Goal: Information Seeking & Learning: Learn about a topic

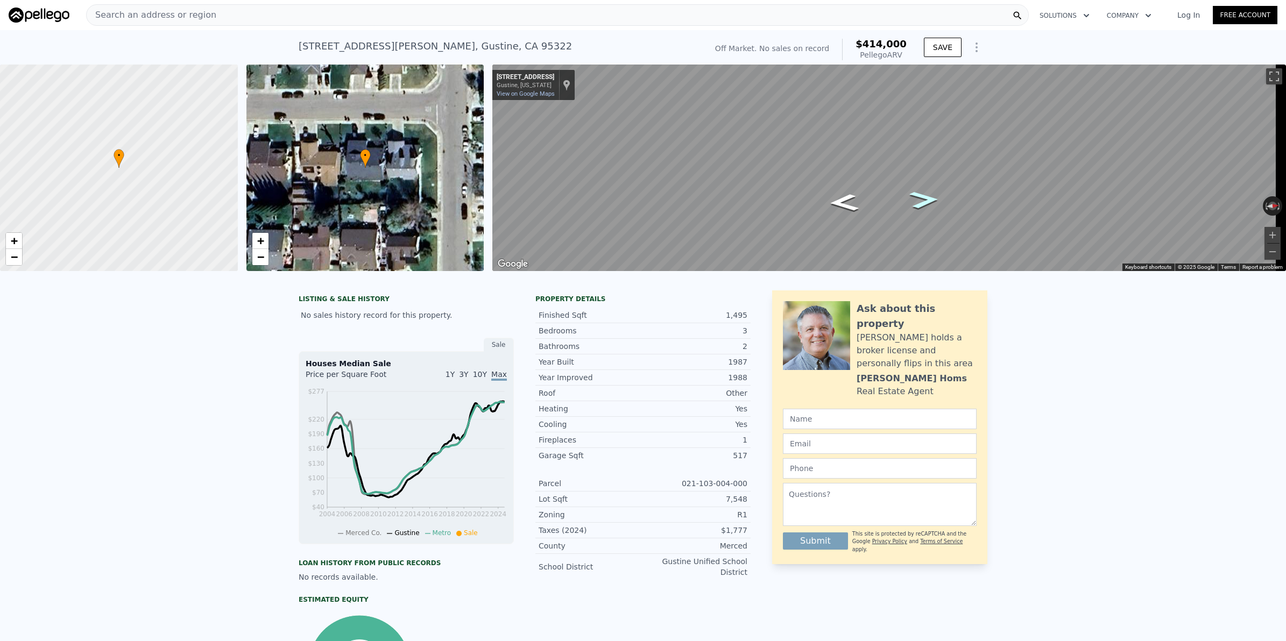
click at [934, 202] on icon "Go North, West Ave" at bounding box center [924, 200] width 54 height 26
click at [930, 200] on icon "Go North, West Ave" at bounding box center [924, 200] width 54 height 26
click at [930, 200] on icon "Go North, West Ave" at bounding box center [924, 197] width 62 height 27
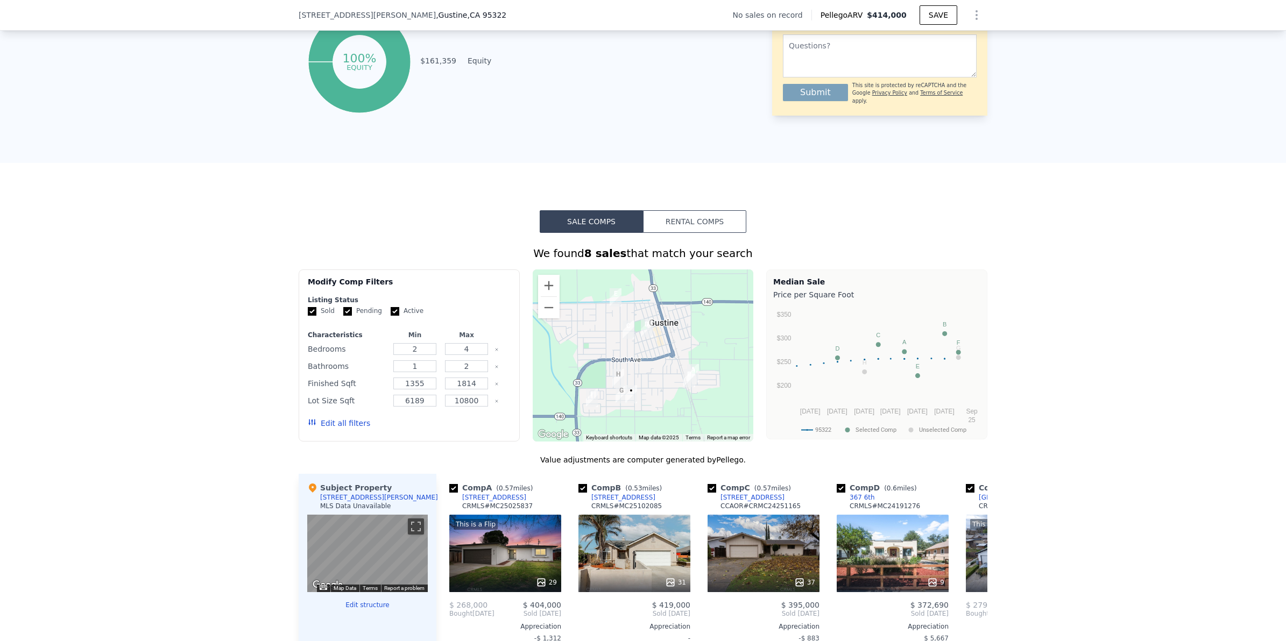
scroll to position [803, 0]
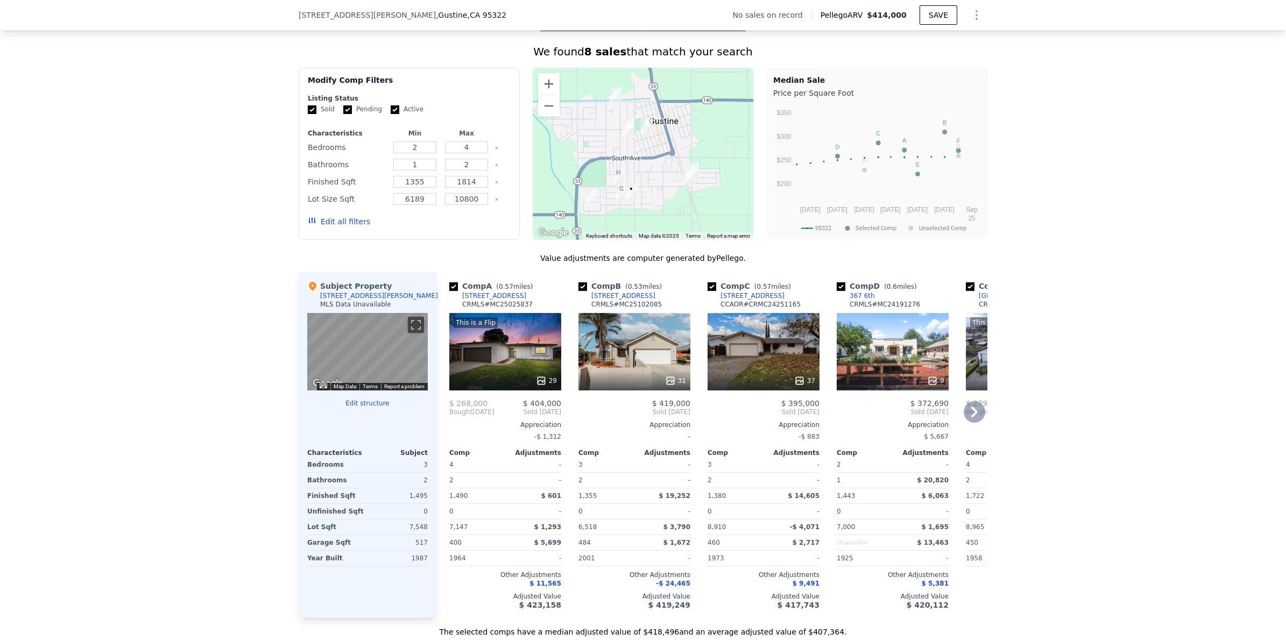
click at [533, 372] on div "This is a Flip 29" at bounding box center [505, 351] width 112 height 77
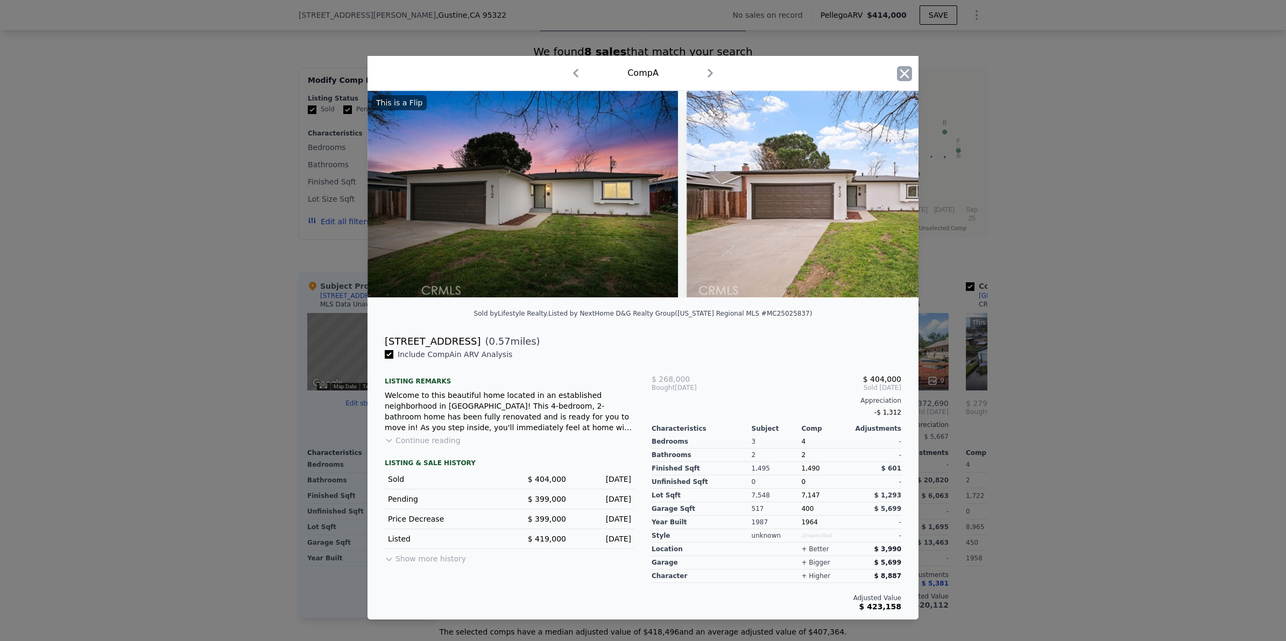
click at [900, 72] on icon "button" at bounding box center [904, 73] width 15 height 15
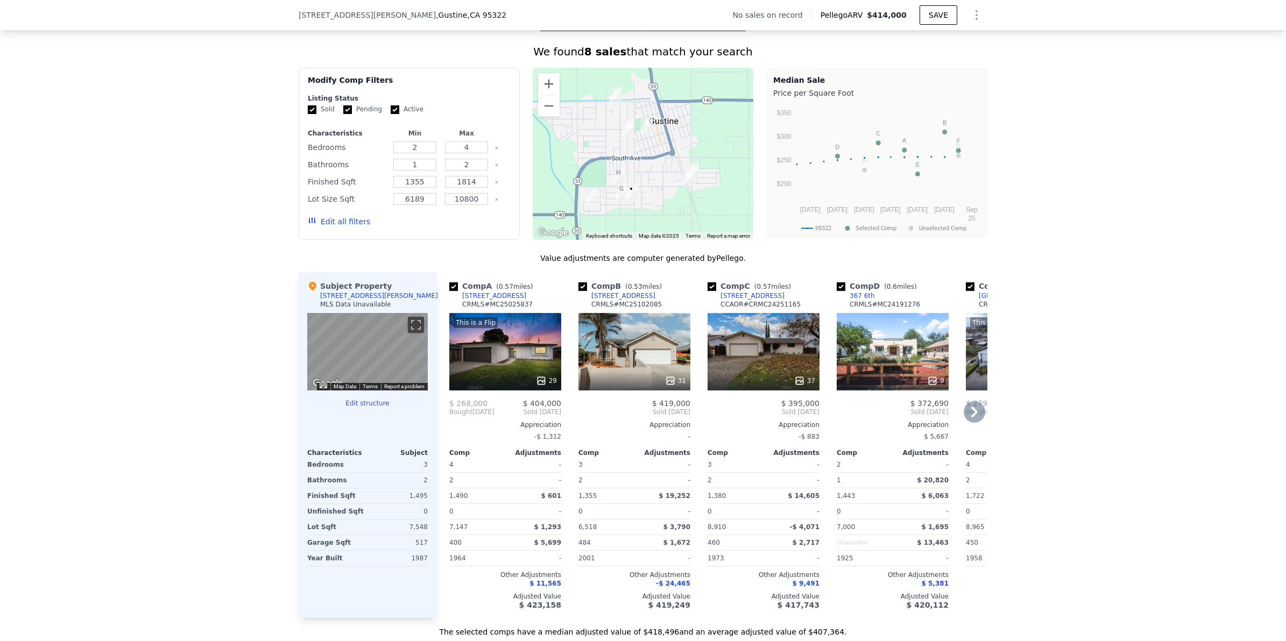
click at [531, 376] on div "This is a Flip 29" at bounding box center [505, 351] width 112 height 77
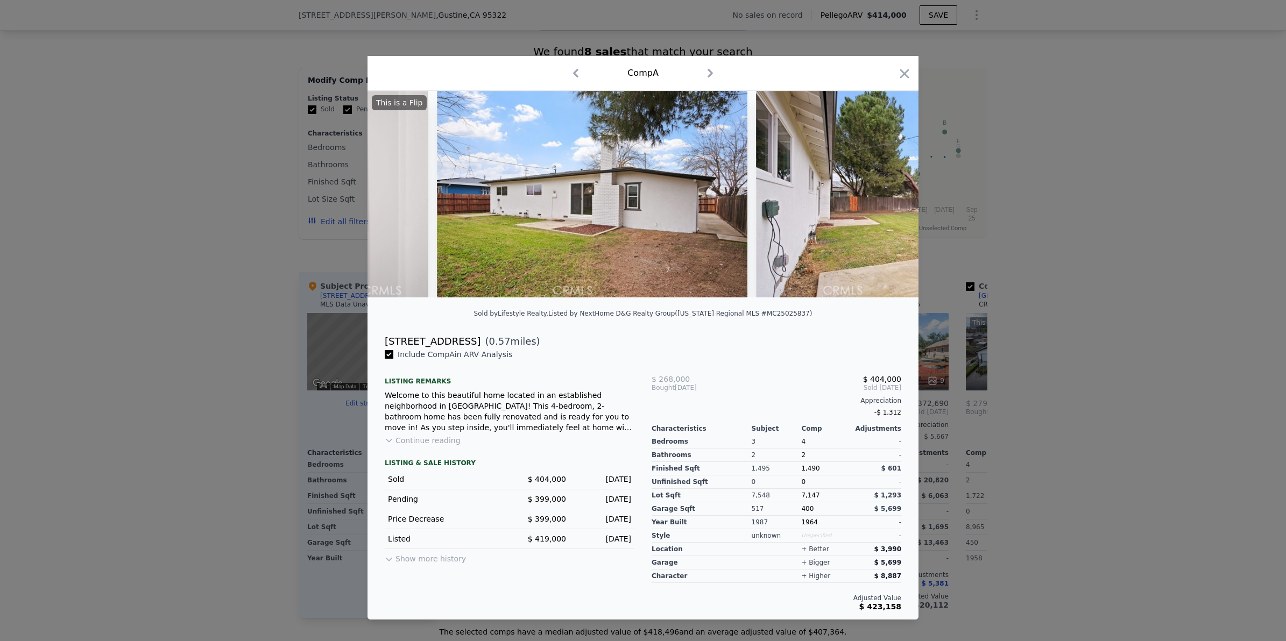
scroll to position [0, 8561]
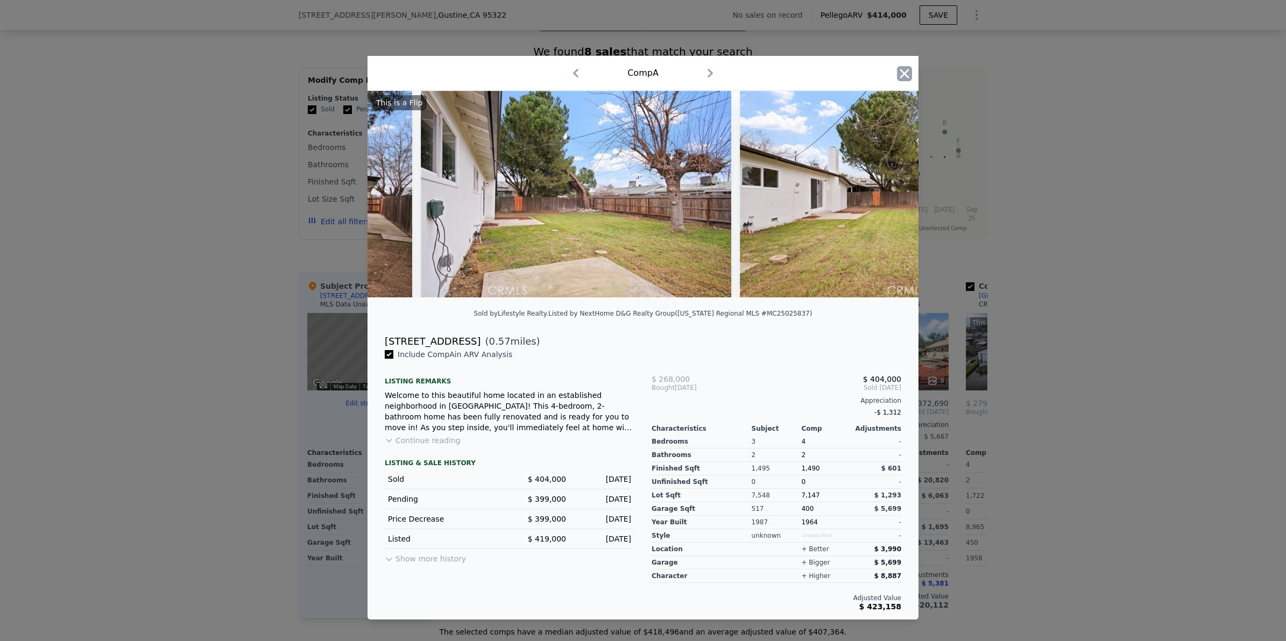
click at [906, 70] on icon "button" at bounding box center [904, 73] width 15 height 15
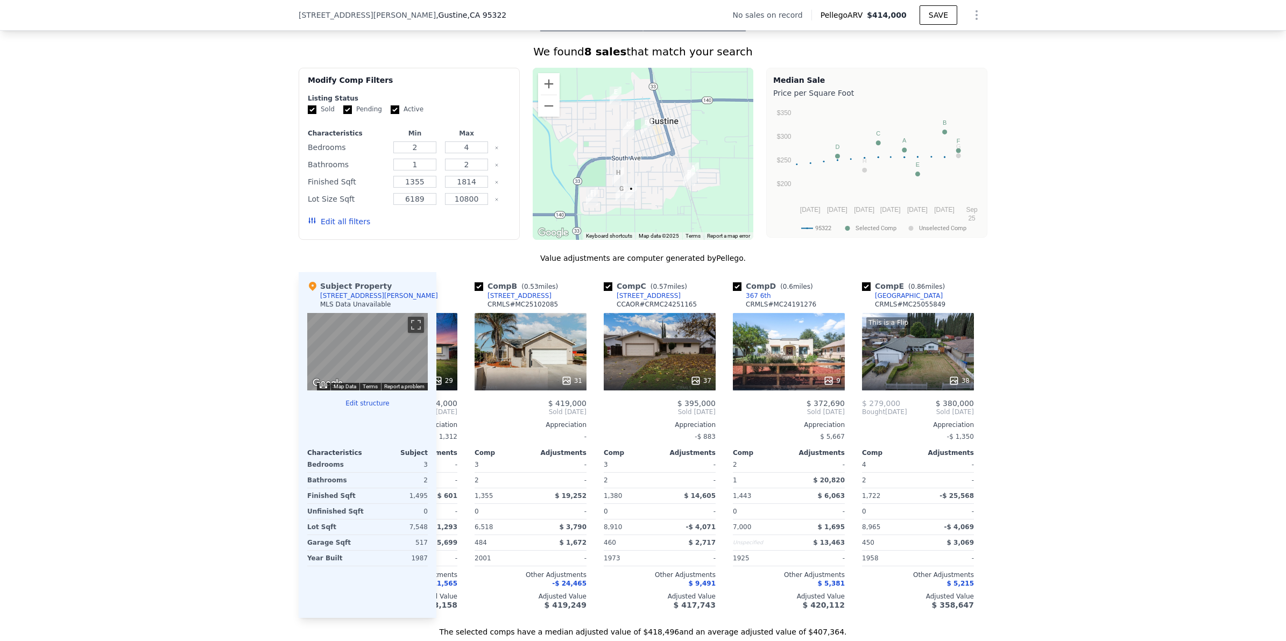
scroll to position [0, 78]
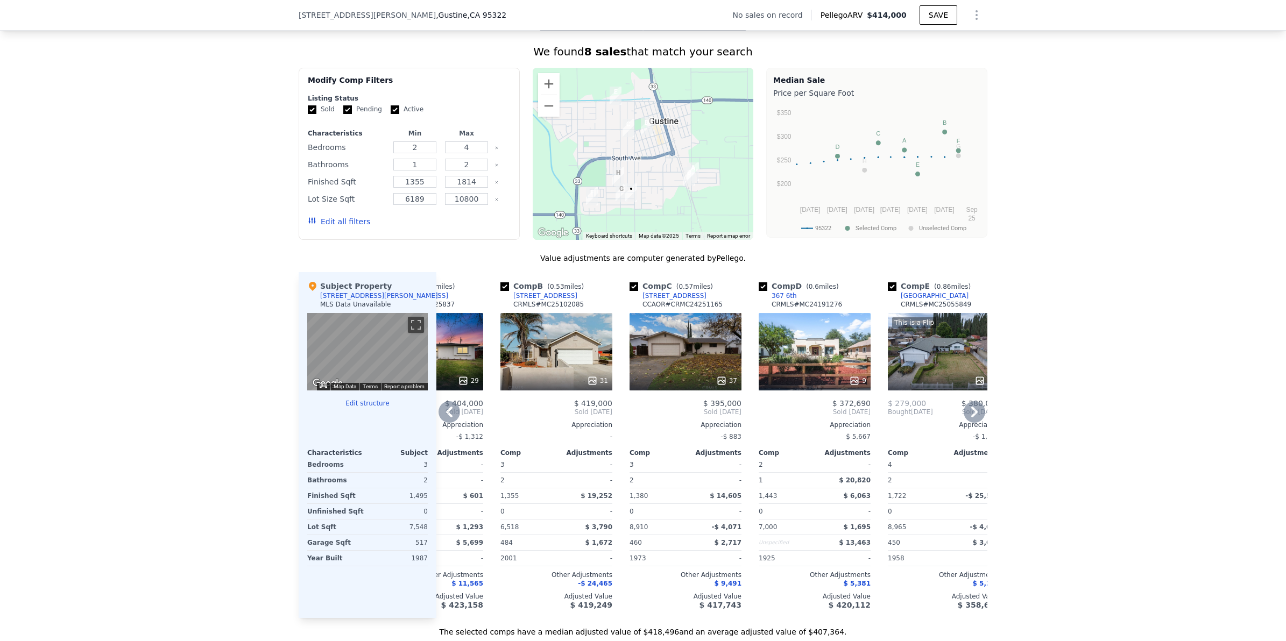
click at [447, 420] on icon at bounding box center [450, 412] width 22 height 22
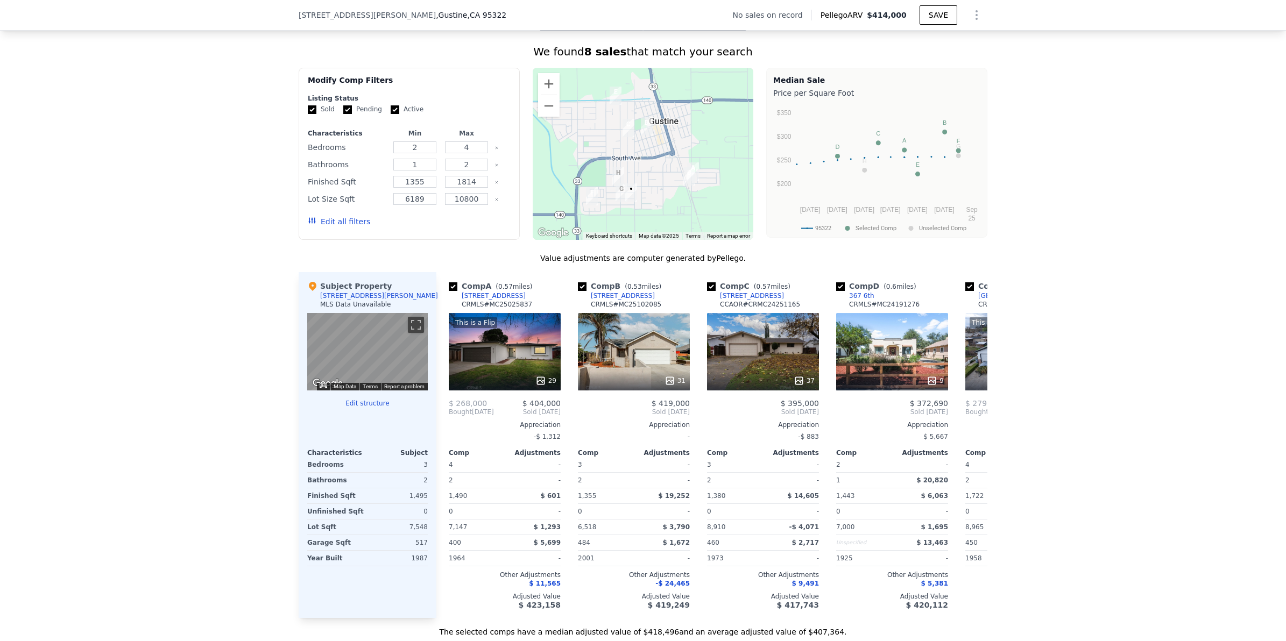
scroll to position [0, 0]
click at [658, 357] on div "31" at bounding box center [635, 351] width 112 height 77
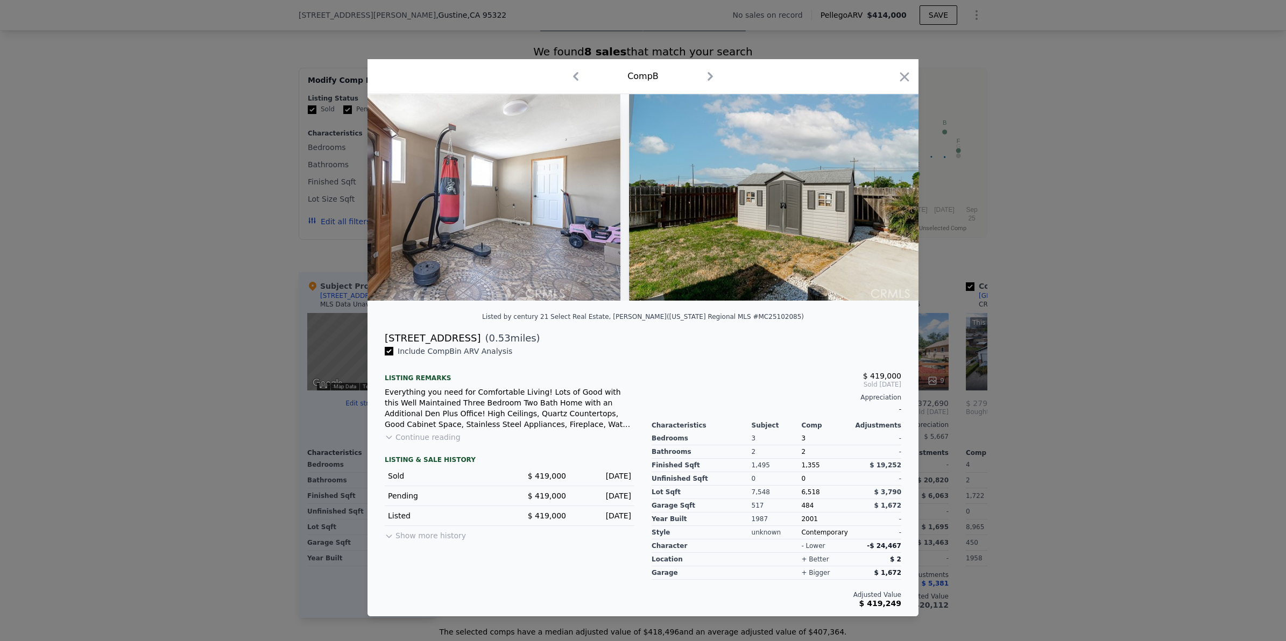
scroll to position [0, 8807]
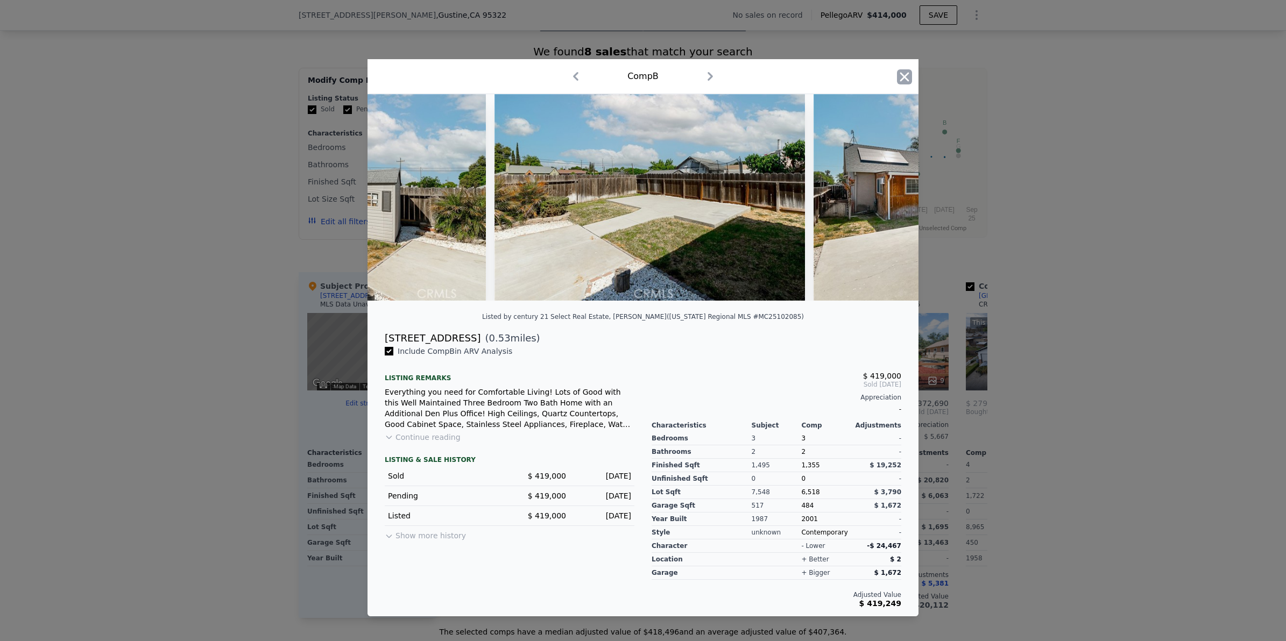
click at [908, 71] on icon "button" at bounding box center [904, 76] width 15 height 15
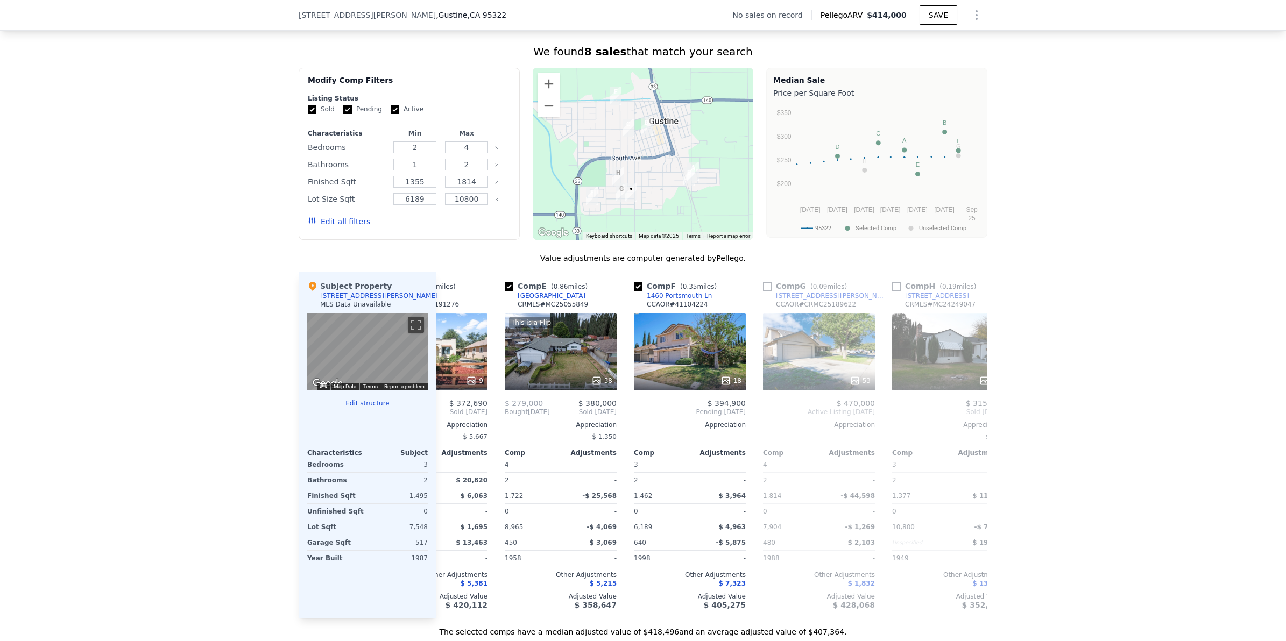
scroll to position [0, 500]
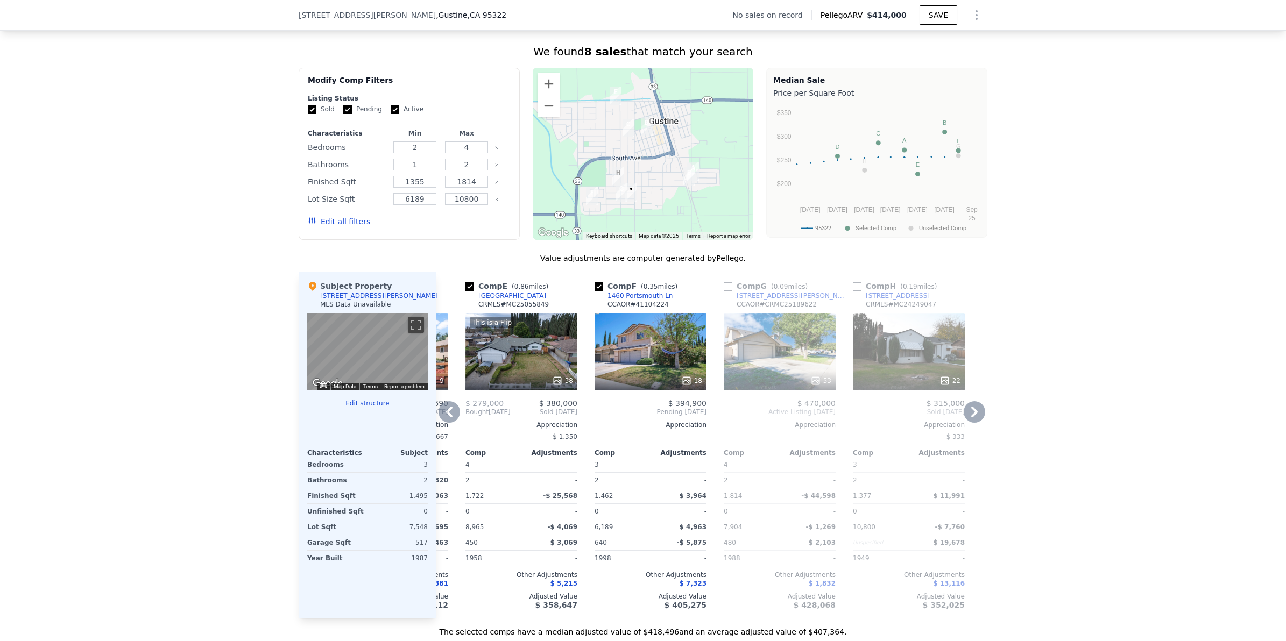
click at [767, 326] on div "53" at bounding box center [780, 351] width 112 height 77
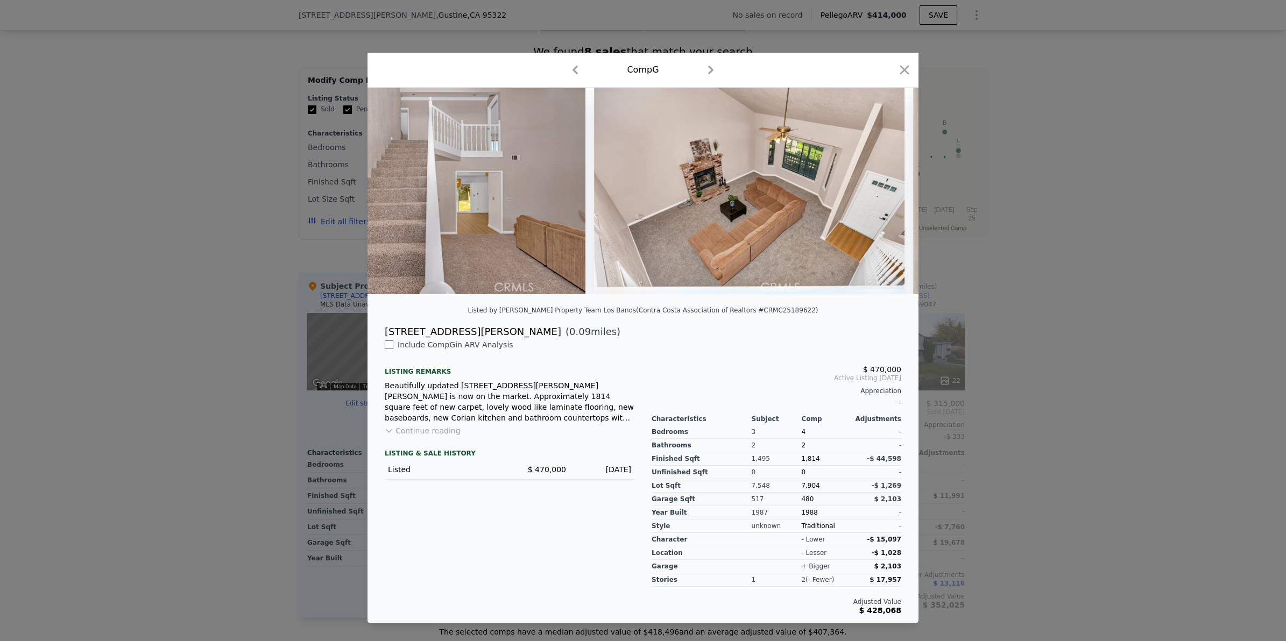
scroll to position [0, 12590]
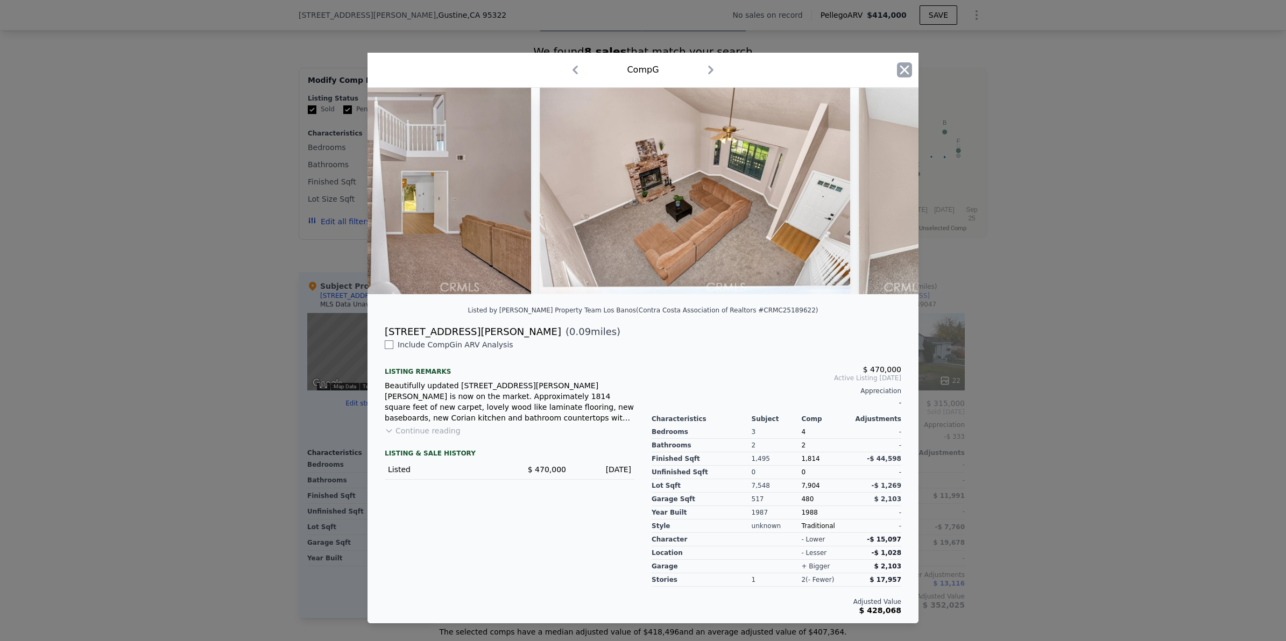
click at [904, 62] on icon "button" at bounding box center [904, 69] width 15 height 15
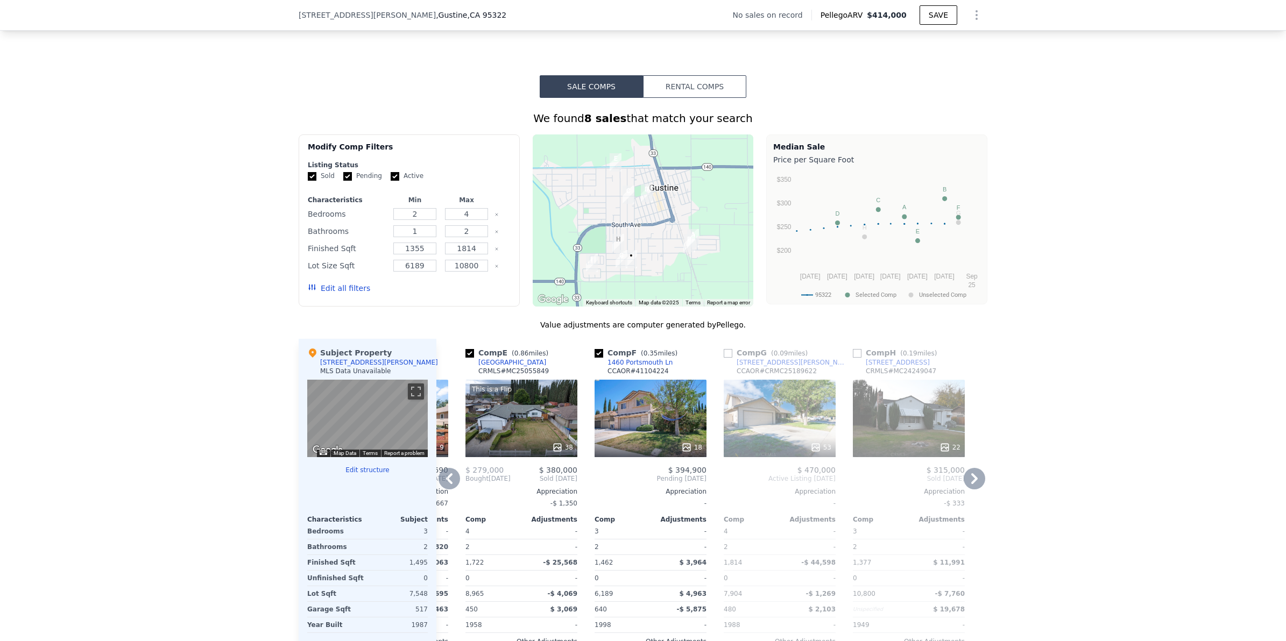
scroll to position [803, 0]
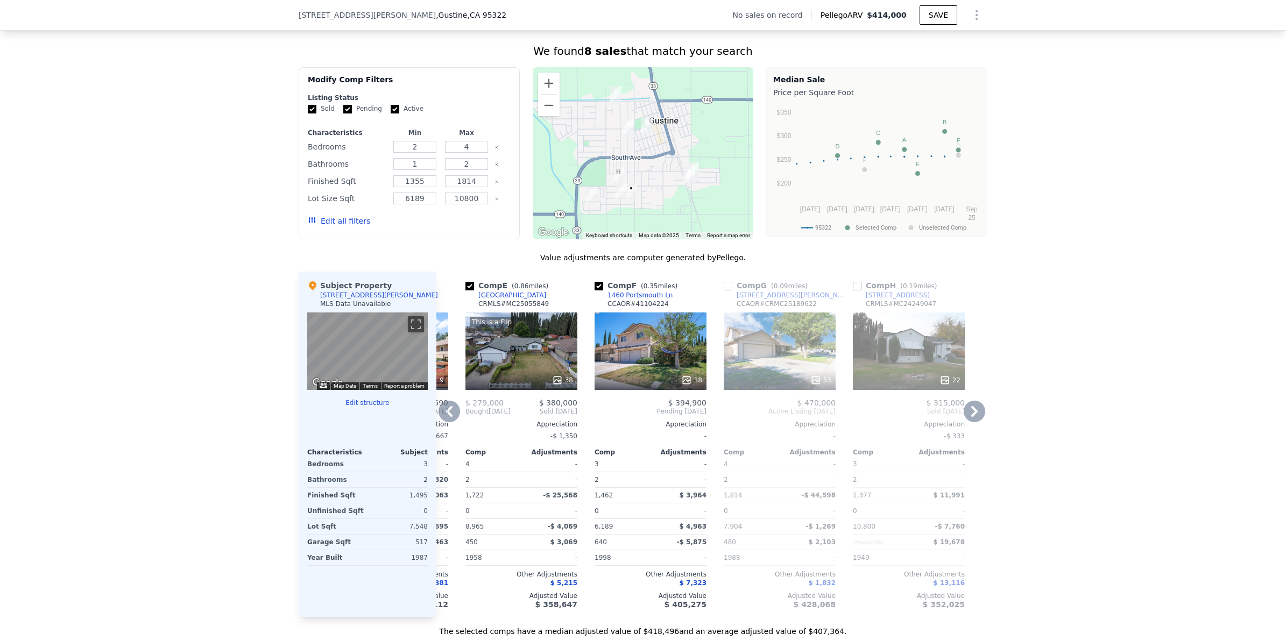
click at [785, 385] on div "53" at bounding box center [780, 380] width 103 height 11
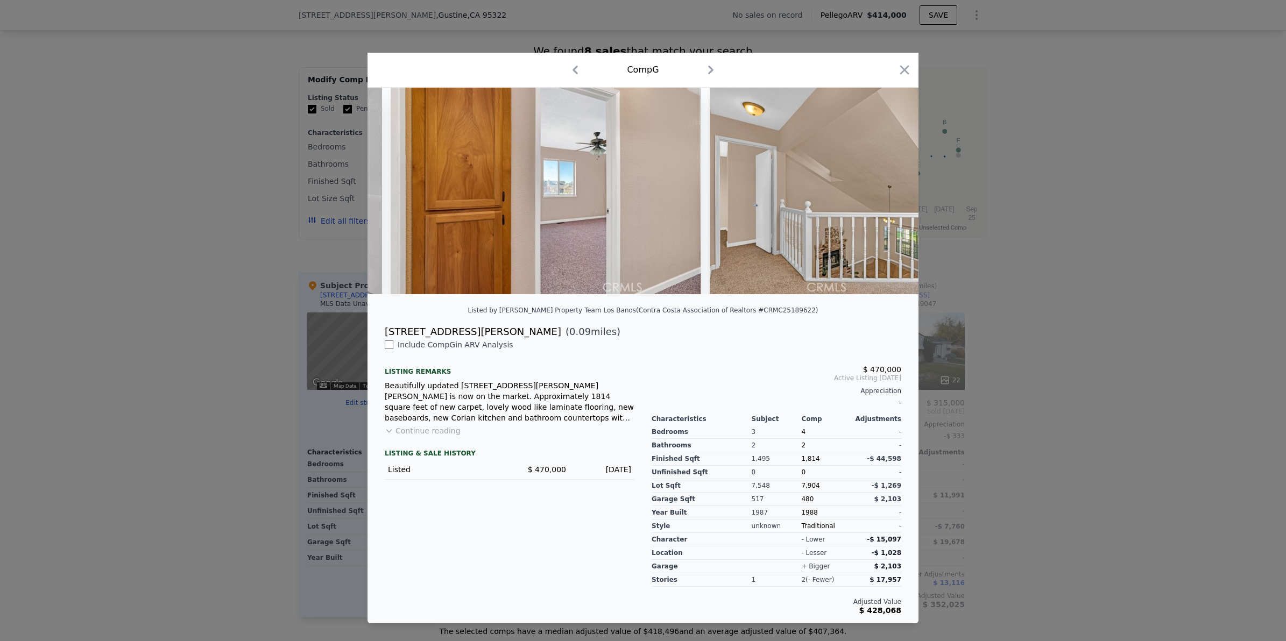
scroll to position [0, 16350]
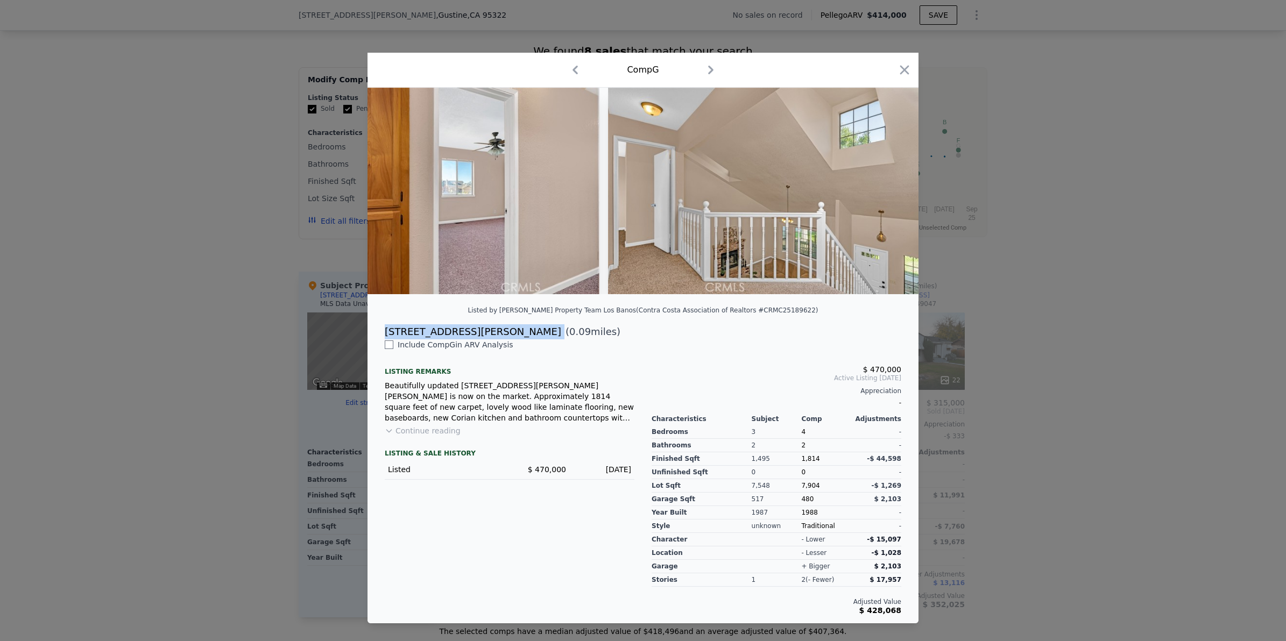
drag, startPoint x: 444, startPoint y: 334, endPoint x: 385, endPoint y: 337, distance: 59.3
click at [385, 337] on div "[STREET_ADDRESS][PERSON_NAME] ( 0.09 miles)" at bounding box center [643, 332] width 534 height 15
copy div "[STREET_ADDRESS][PERSON_NAME]"
